Goal: Information Seeking & Learning: Learn about a topic

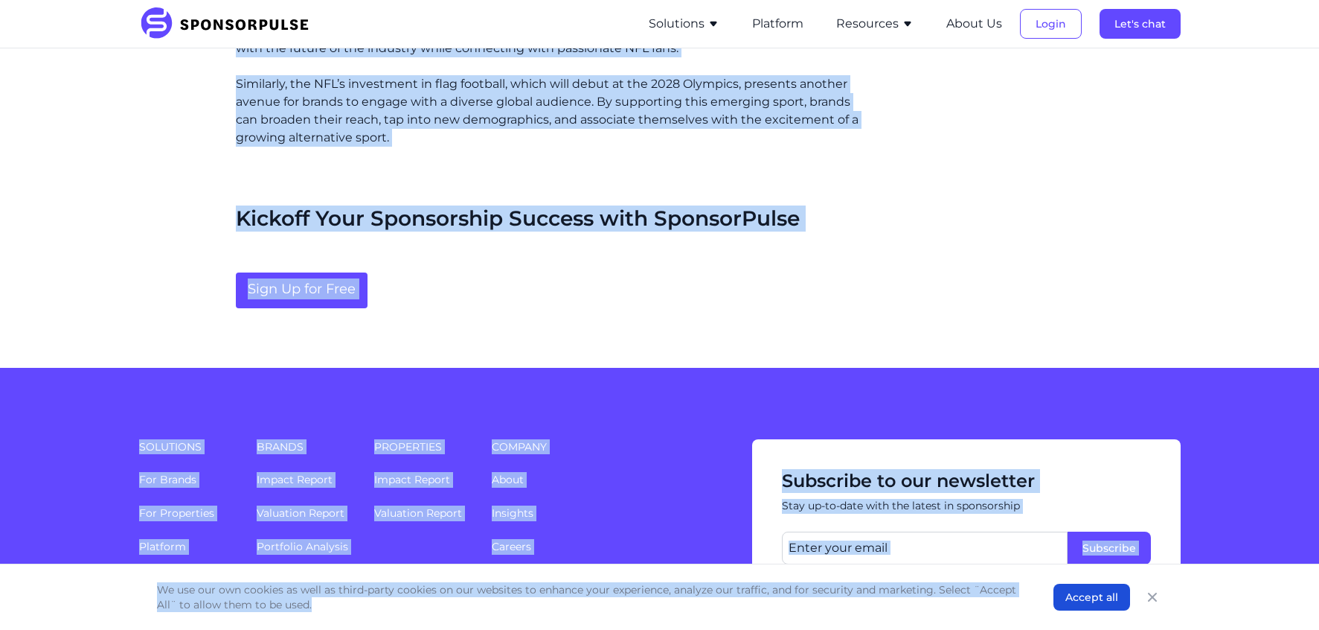
scroll to position [3126, 0]
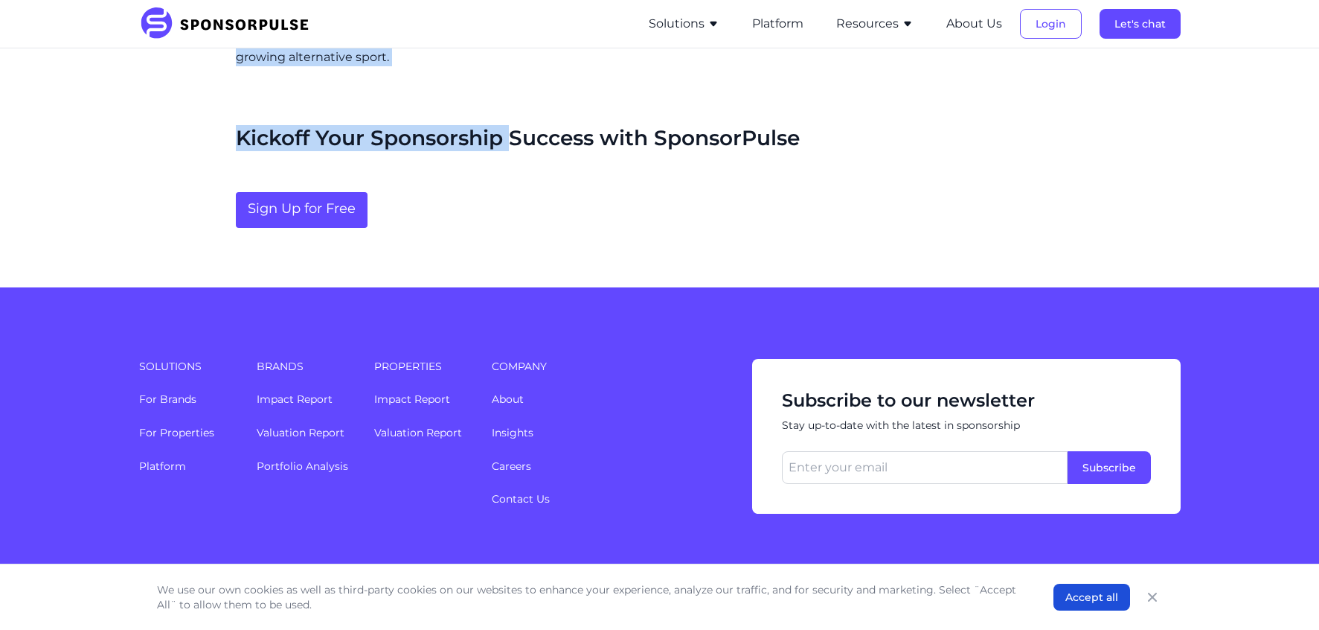
drag, startPoint x: 238, startPoint y: 239, endPoint x: 514, endPoint y: 121, distance: 300.4
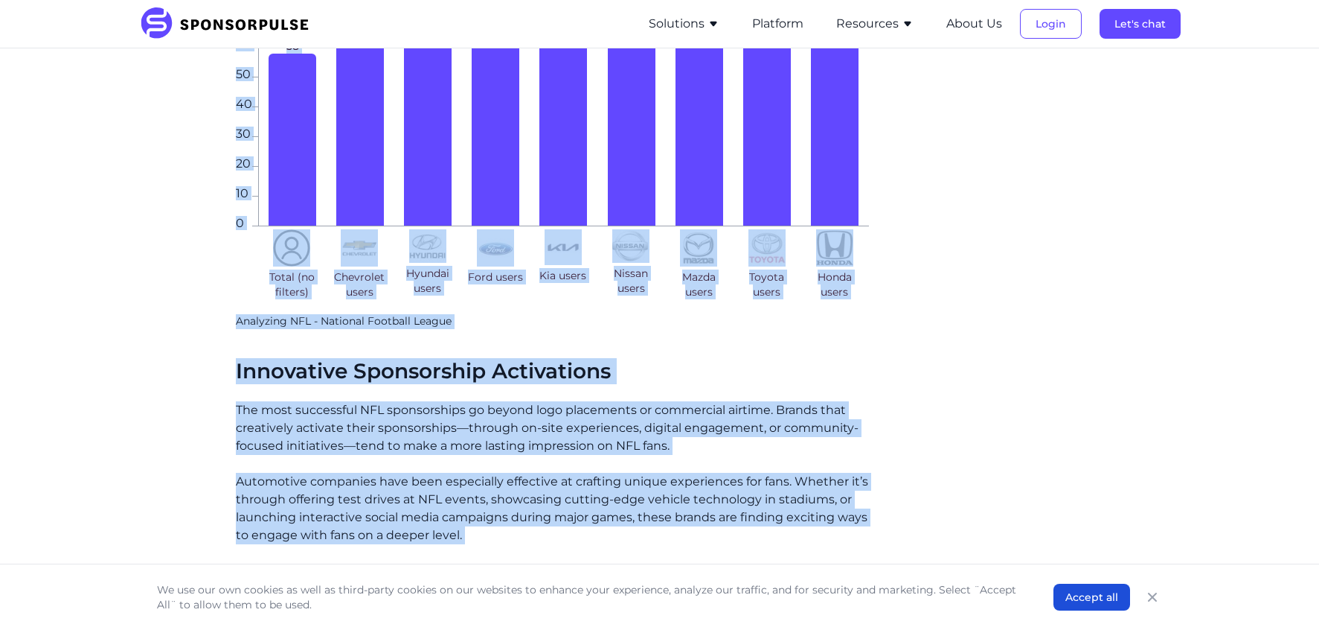
scroll to position [2239, 0]
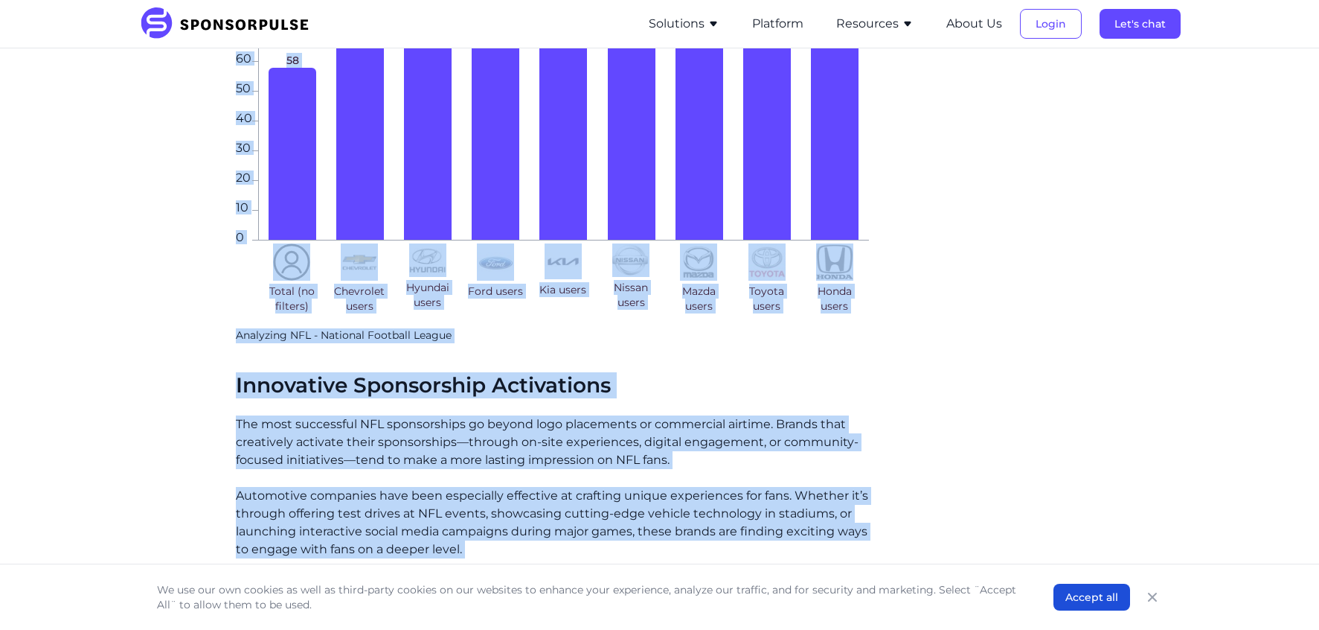
copy div "LOR ipsumdolorsi ametc adipis, elitseddoe te inc utlaboreet dolore, m aliquaeni…"
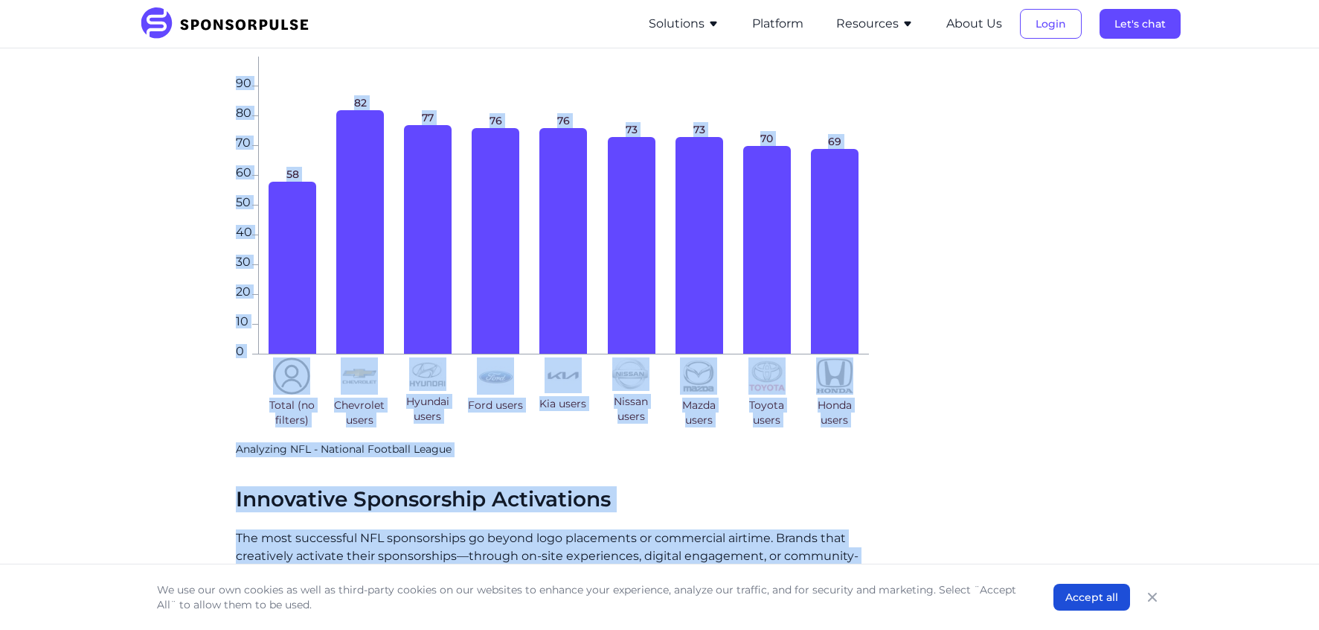
scroll to position [1924, 0]
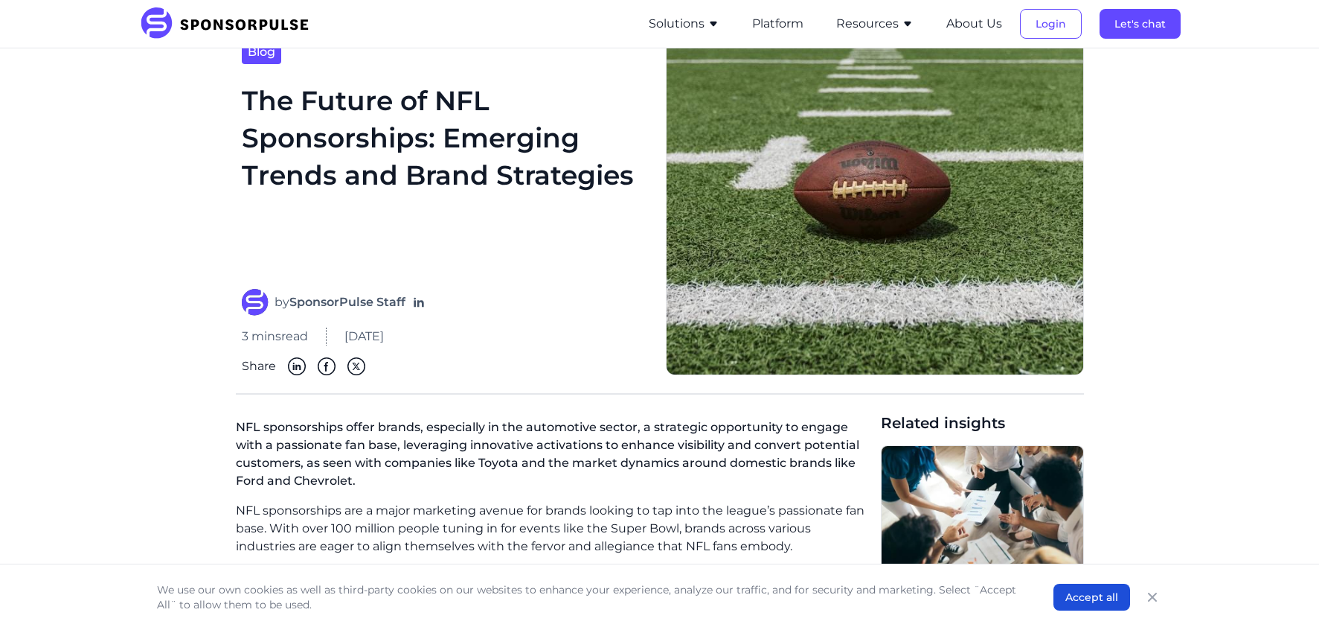
scroll to position [60, 0]
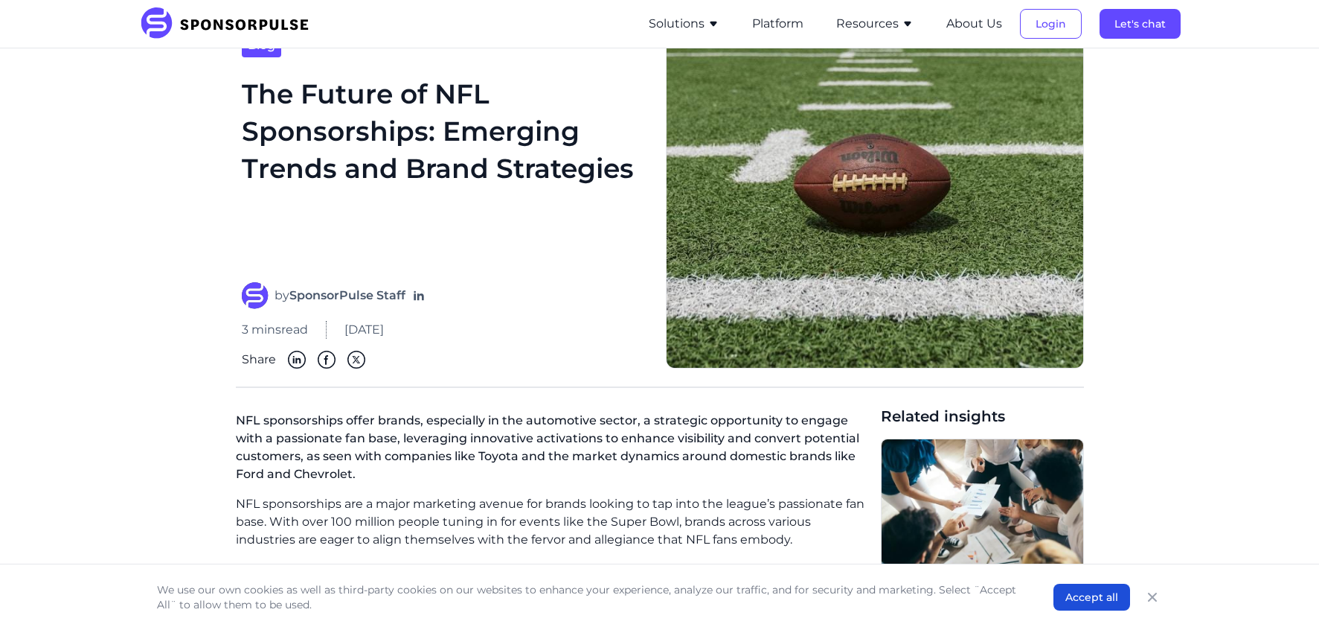
click at [239, 86] on div "Blog The Future of NFL Sponsorships: Emerging Trends and Brand Strategies by Sp…" at bounding box center [445, 200] width 418 height 335
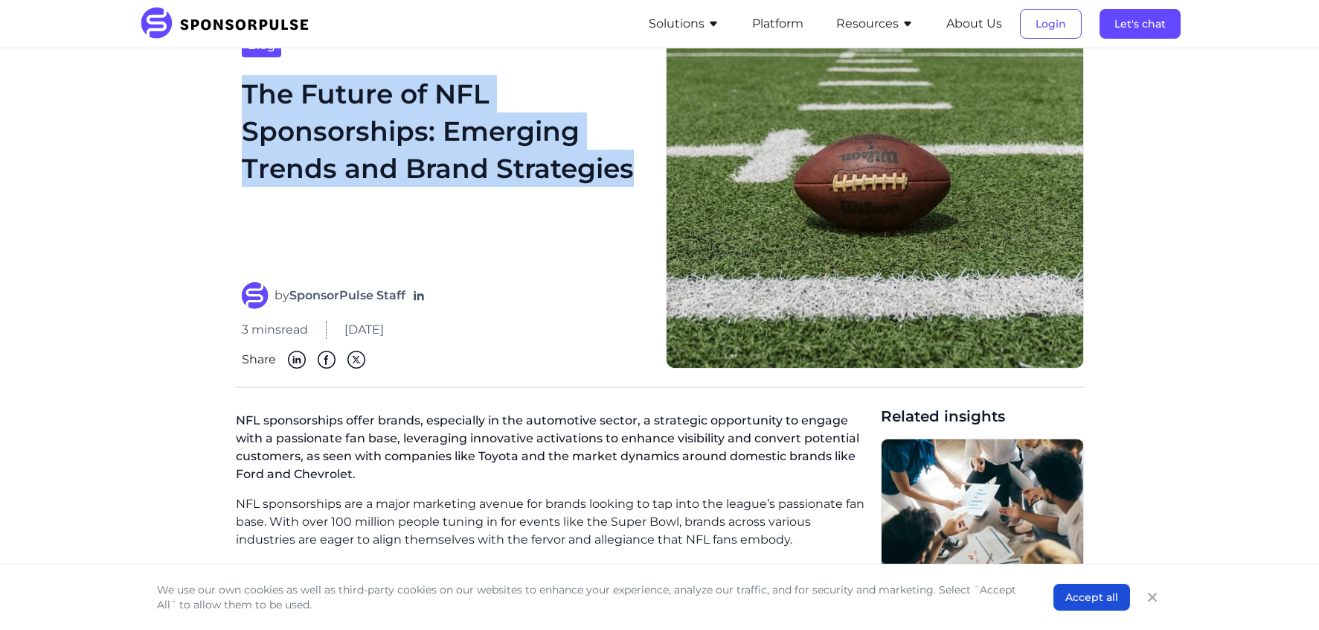
drag, startPoint x: 246, startPoint y: 92, endPoint x: 631, endPoint y: 173, distance: 393.2
click at [631, 173] on h1 "The Future of NFL Sponsorships: Emerging Trends and Brand Strategies" at bounding box center [445, 169] width 406 height 189
copy h1 "The Future of NFL Sponsorships: Emerging Trends and Brand Strategies"
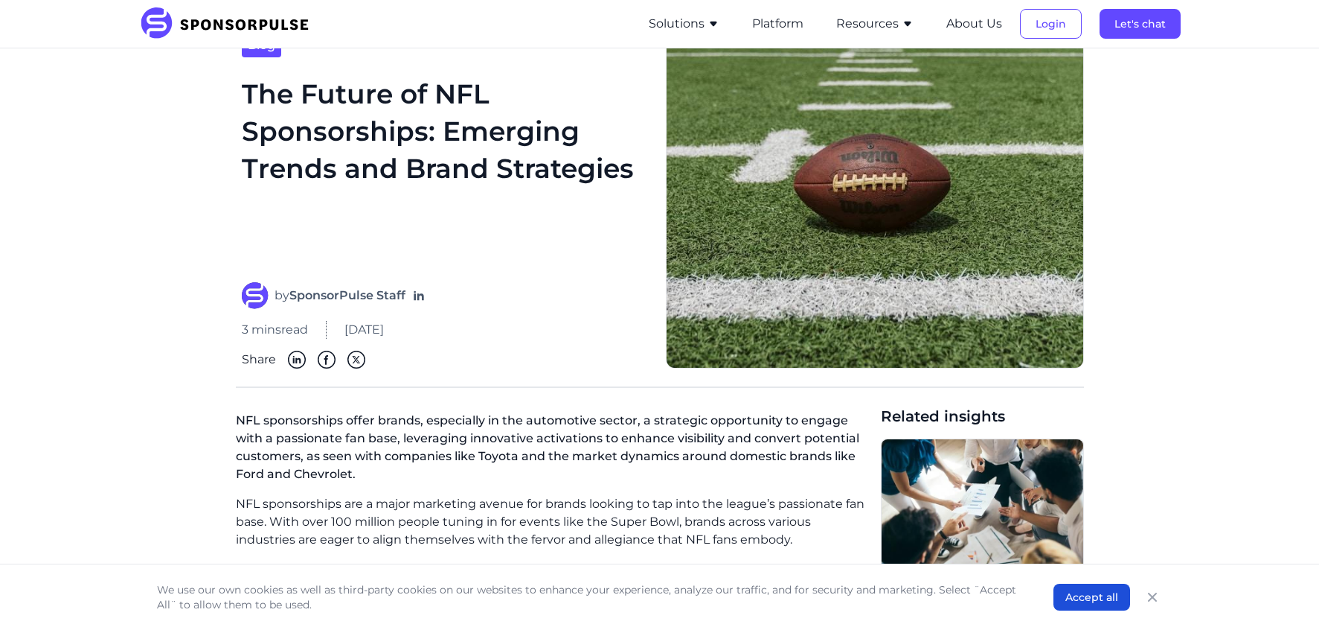
click at [355, 329] on span "[DATE]" at bounding box center [364, 330] width 39 height 18
drag, startPoint x: 348, startPoint y: 327, endPoint x: 500, endPoint y: 327, distance: 152.6
click at [501, 328] on div "3 mins read [DATE]" at bounding box center [445, 330] width 406 height 18
copy span "[DATE]"
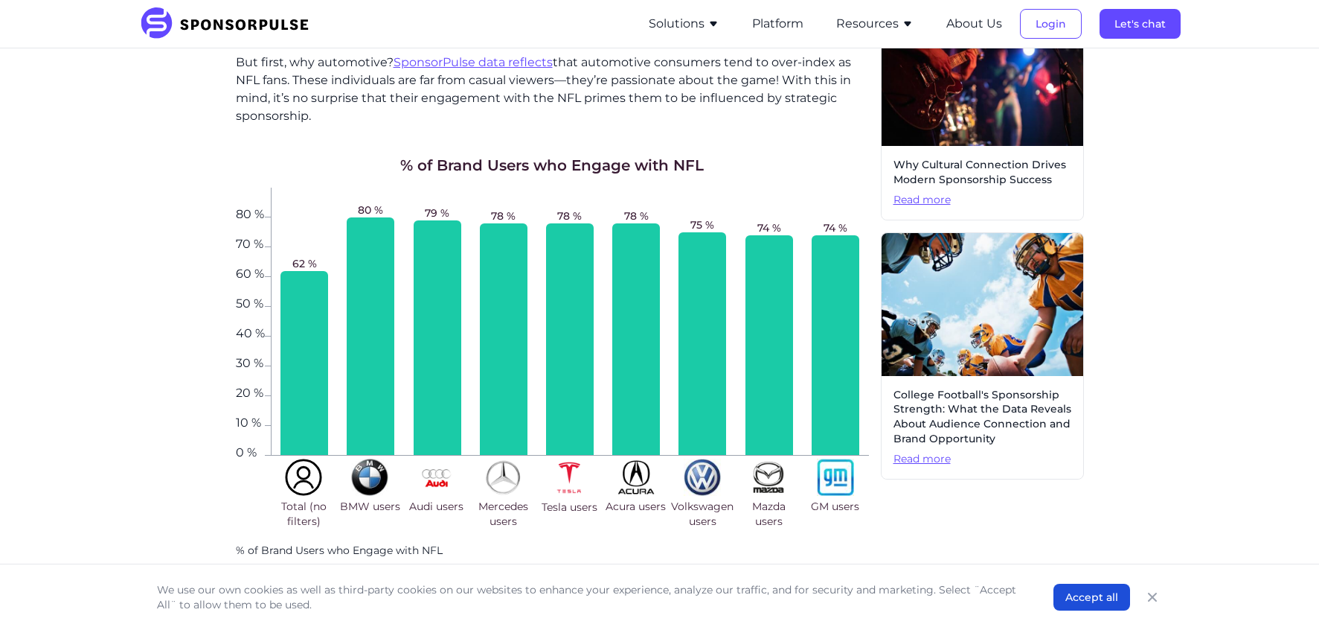
scroll to position [694, 0]
